Goal: Navigation & Orientation: Find specific page/section

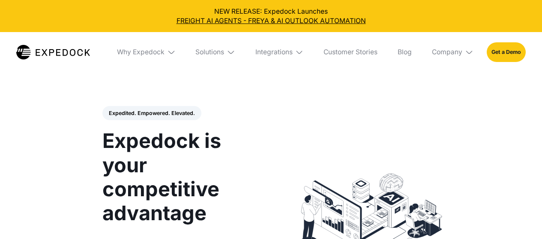
select select
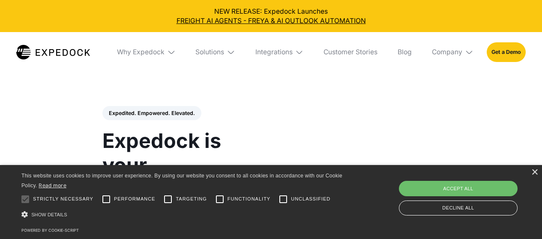
click at [530, 173] on div "× This website uses cookies to improve user experience. By using our website yo…" at bounding box center [271, 202] width 542 height 74
click at [533, 173] on div "×" at bounding box center [534, 173] width 6 height 6
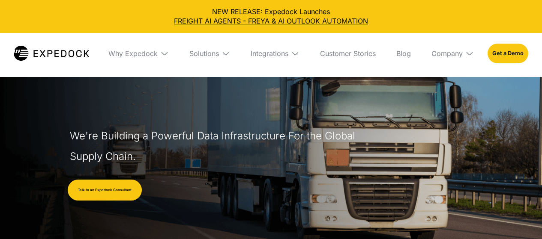
select select
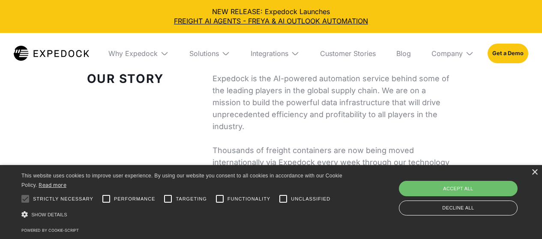
scroll to position [214, 0]
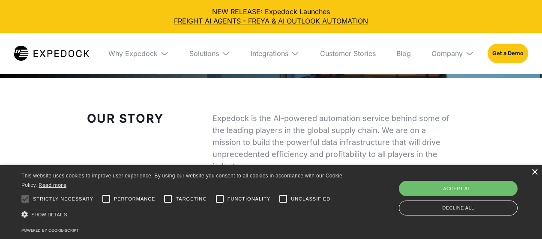
click at [537, 171] on div "×" at bounding box center [534, 173] width 6 height 6
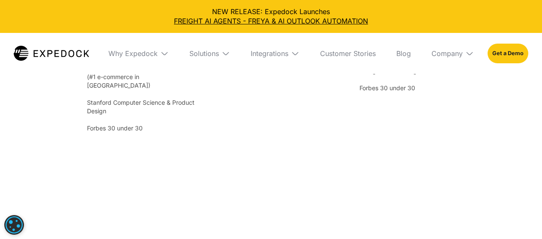
scroll to position [1627, 0]
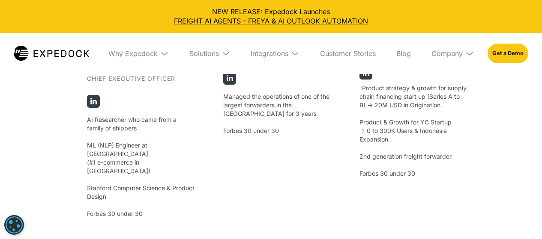
click at [123, 156] on p "AI Researcher who came from a family of shippers ‍ ML (NLP) Engineer at Shopee …" at bounding box center [140, 167] width 107 height 103
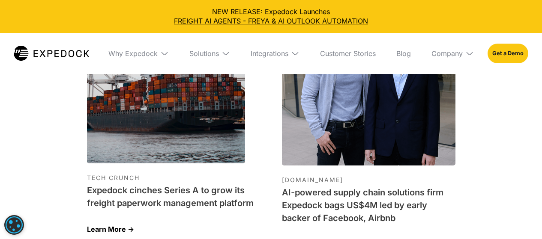
scroll to position [2611, 0]
